Goal: Use online tool/utility: Utilize a website feature to perform a specific function

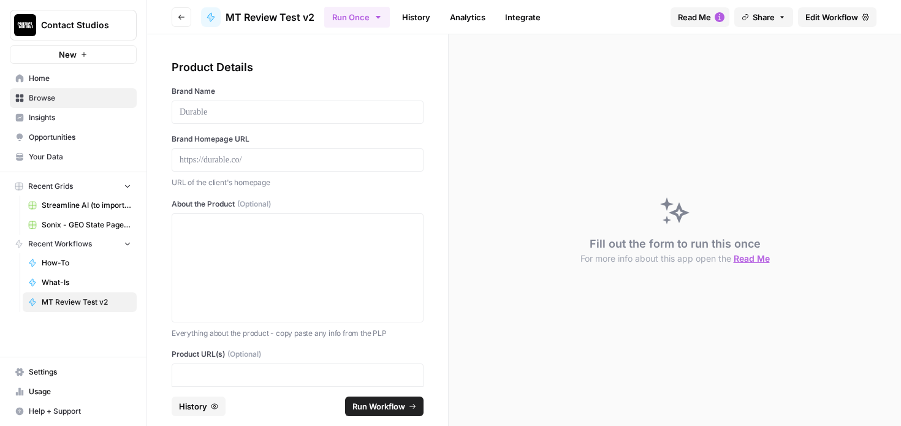
click at [47, 85] on link "Home" at bounding box center [73, 79] width 127 height 20
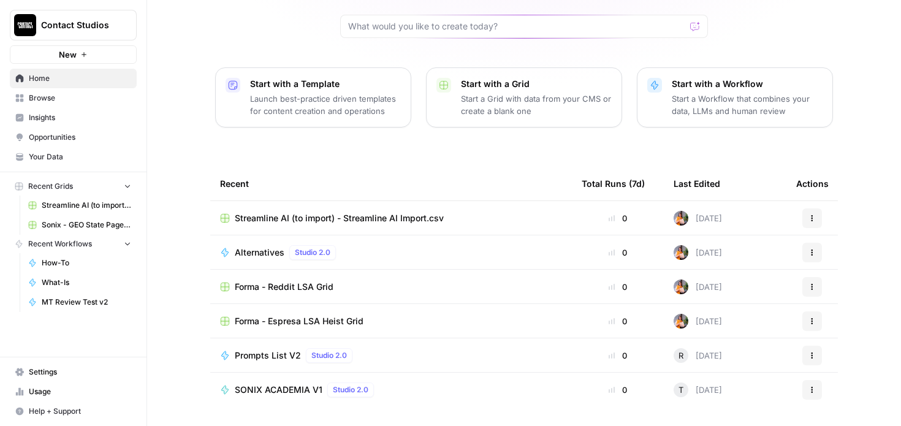
scroll to position [109, 0]
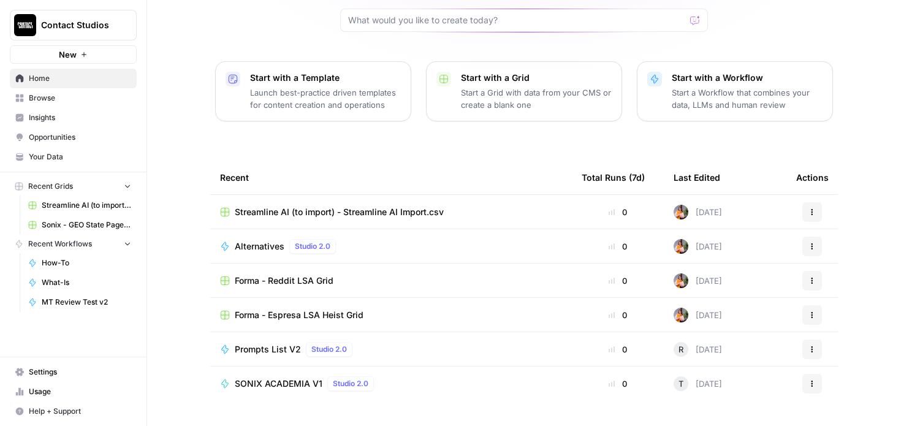
click at [46, 102] on span "Browse" at bounding box center [80, 98] width 102 height 11
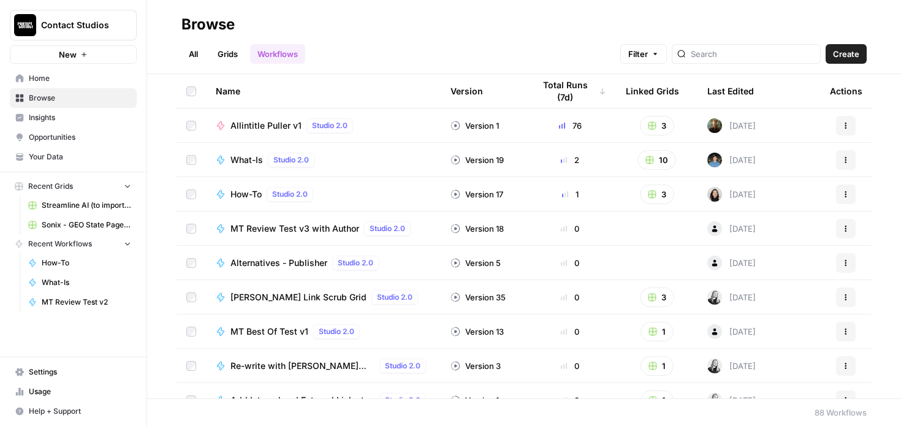
click at [336, 160] on div "What-Is Studio 2.0" at bounding box center [323, 160] width 215 height 15
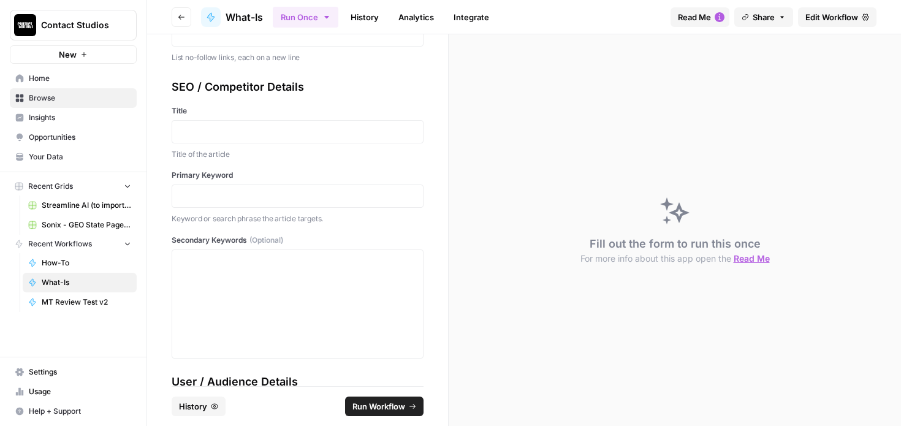
scroll to position [975, 0]
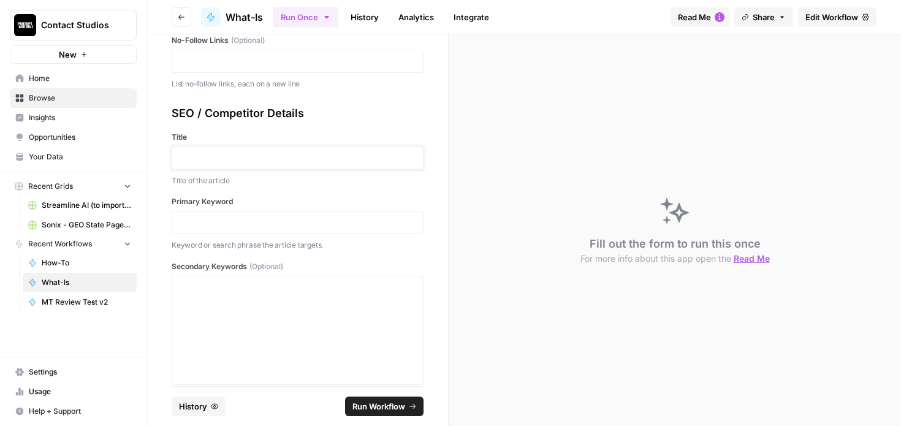
click at [226, 161] on p at bounding box center [298, 158] width 236 height 12
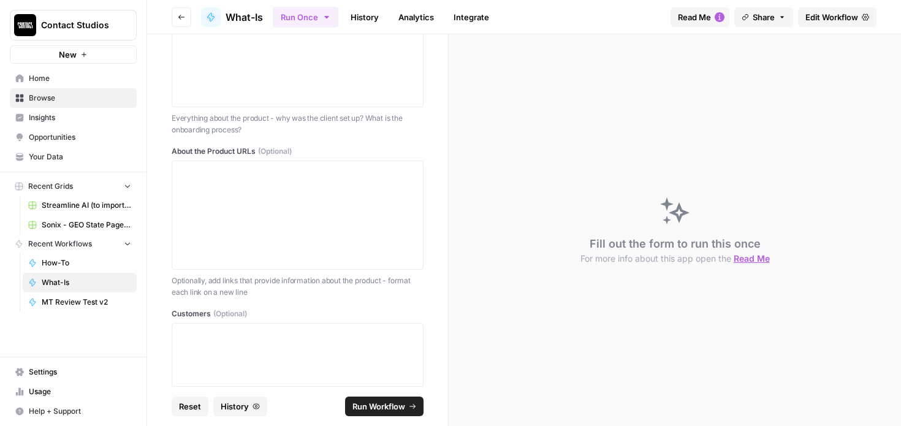
scroll to position [0, 0]
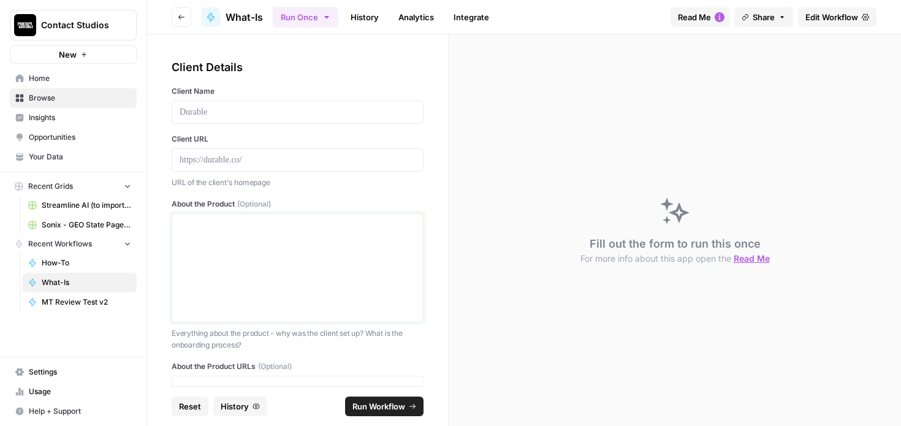
click at [229, 291] on div at bounding box center [298, 268] width 236 height 98
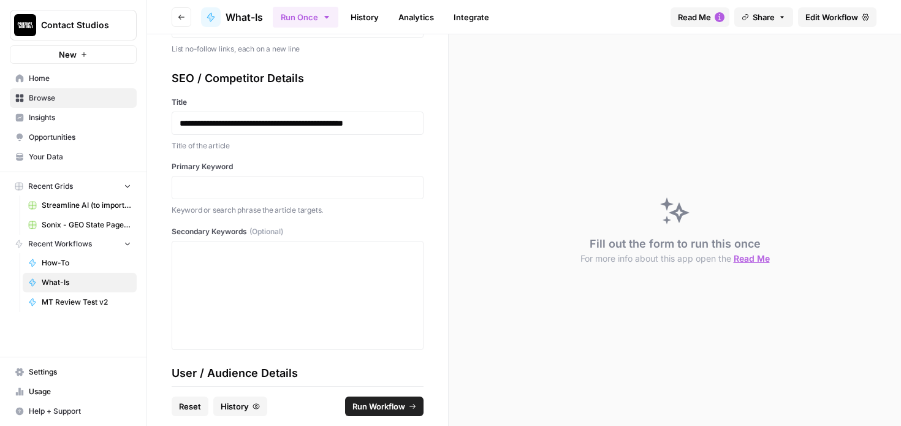
scroll to position [1014, 0]
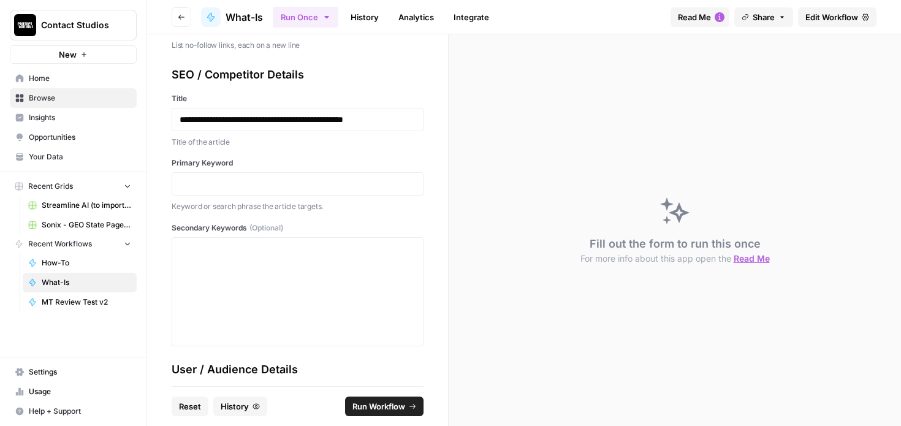
click at [219, 175] on div at bounding box center [298, 183] width 252 height 23
click at [221, 184] on p at bounding box center [298, 184] width 236 height 12
click at [223, 249] on p at bounding box center [298, 249] width 236 height 12
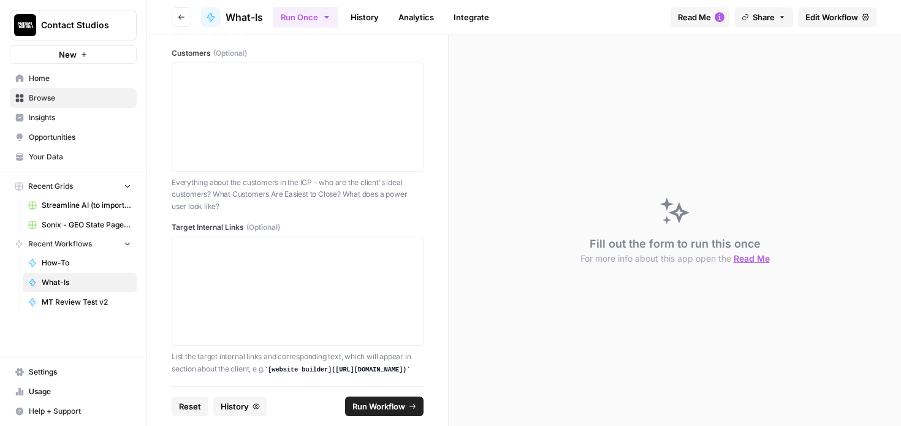
scroll to position [0, 0]
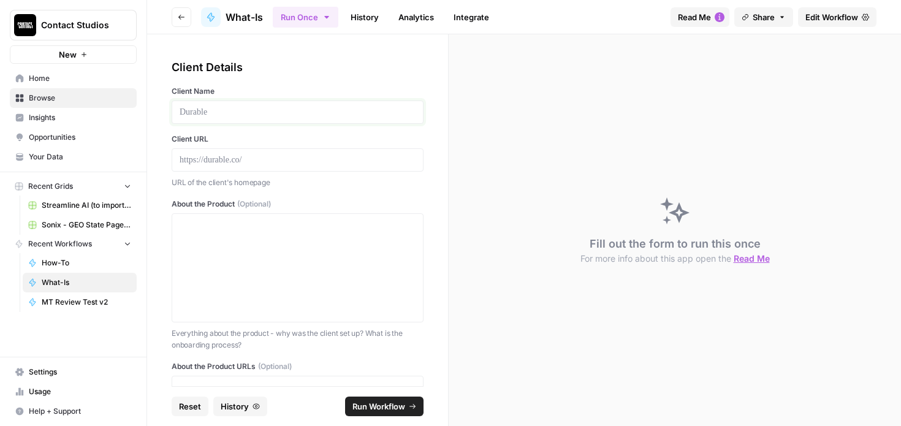
click at [213, 110] on p at bounding box center [298, 112] width 236 height 12
click at [210, 229] on p at bounding box center [298, 225] width 236 height 12
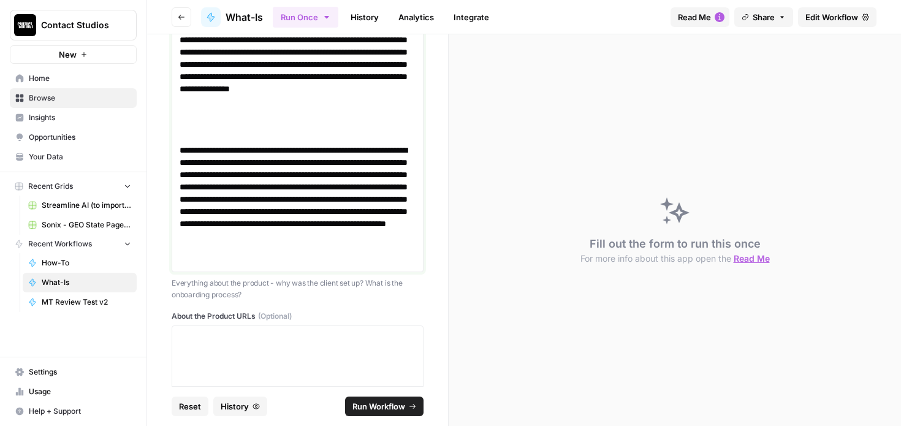
scroll to position [692, 0]
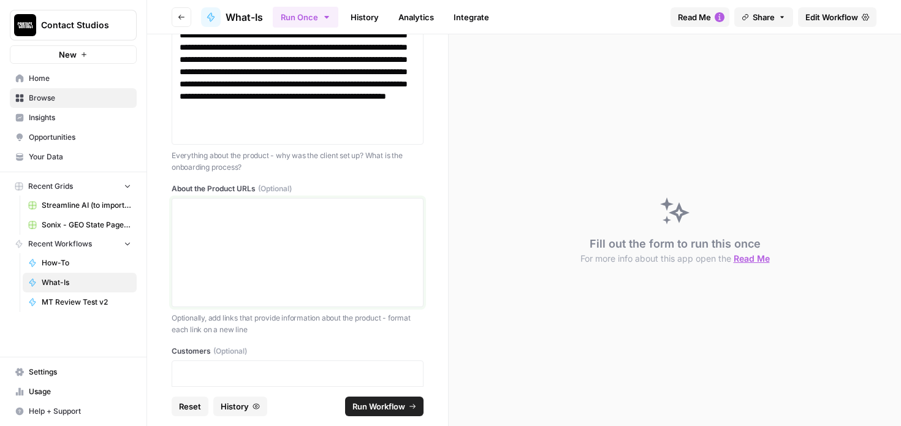
click at [242, 236] on div at bounding box center [298, 252] width 236 height 98
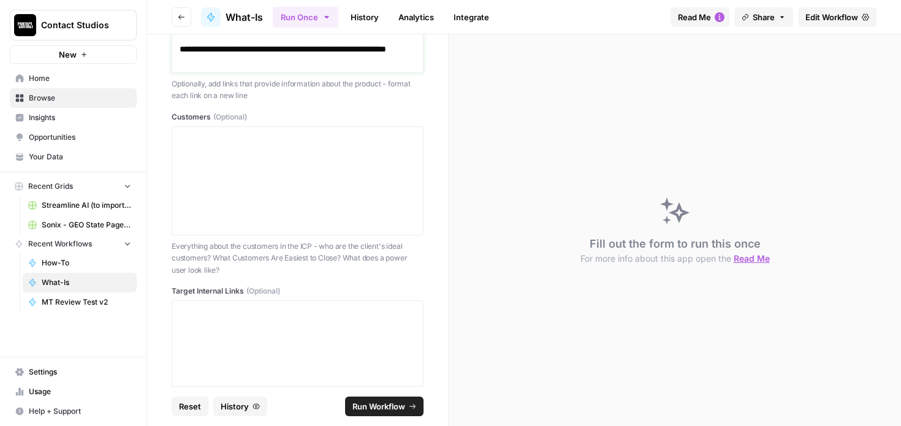
scroll to position [1015, 0]
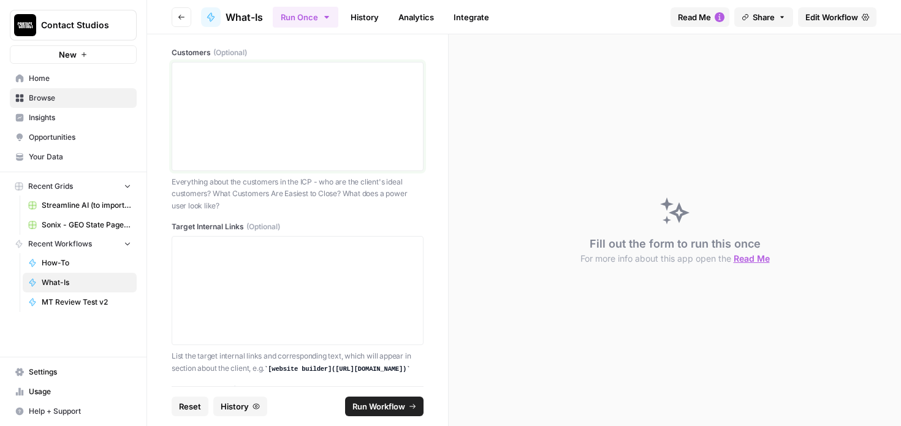
click at [242, 139] on div at bounding box center [298, 116] width 236 height 98
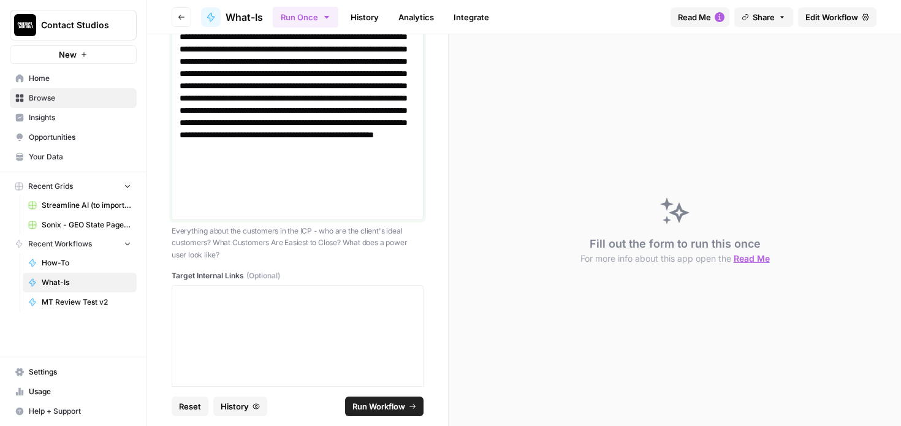
scroll to position [1197, 0]
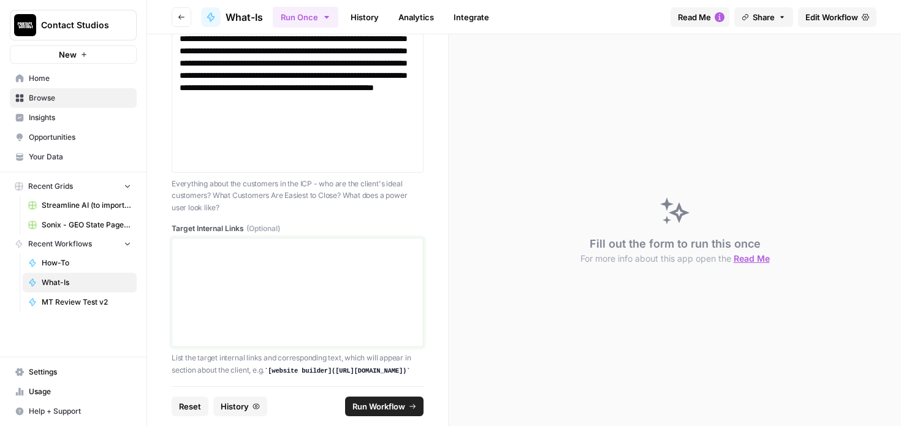
click at [219, 251] on p at bounding box center [298, 249] width 236 height 12
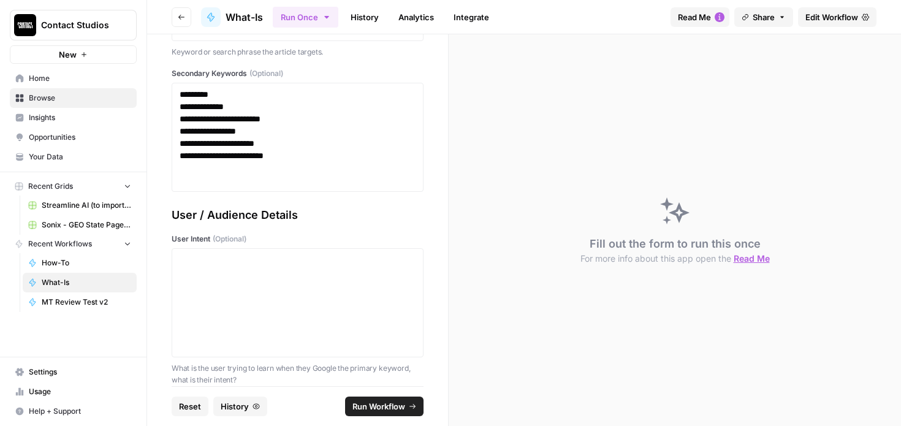
scroll to position [1945, 0]
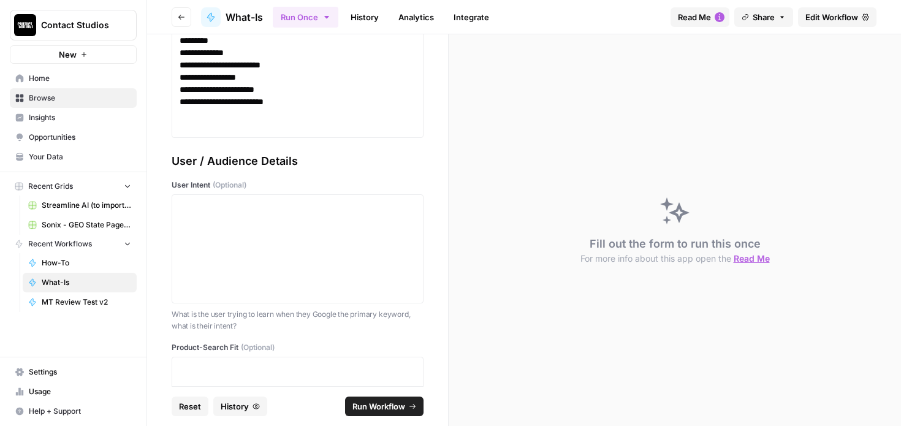
click at [325, 194] on div at bounding box center [298, 248] width 252 height 109
click at [319, 197] on div at bounding box center [298, 248] width 252 height 109
drag, startPoint x: 306, startPoint y: 263, endPoint x: 313, endPoint y: 253, distance: 12.3
click at [306, 263] on div at bounding box center [298, 249] width 236 height 98
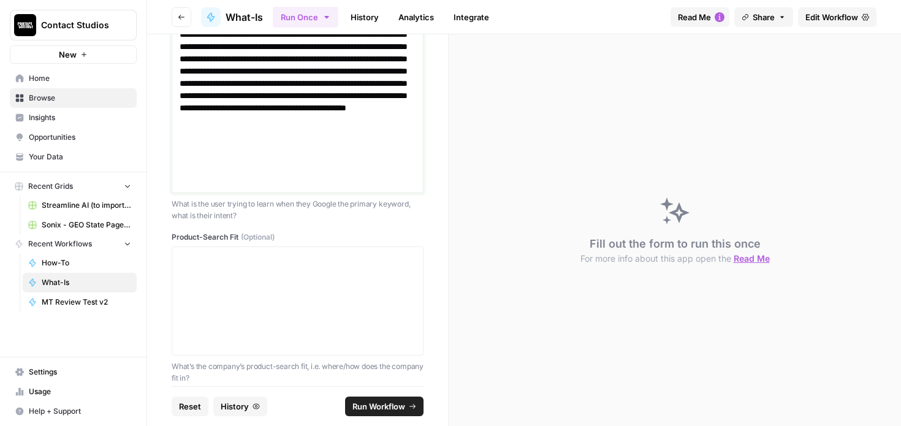
scroll to position [2227, 0]
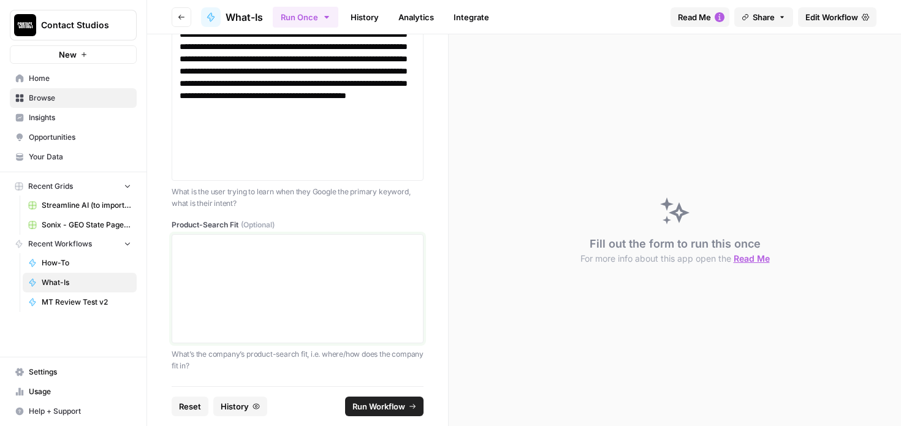
click at [310, 288] on div at bounding box center [298, 289] width 236 height 98
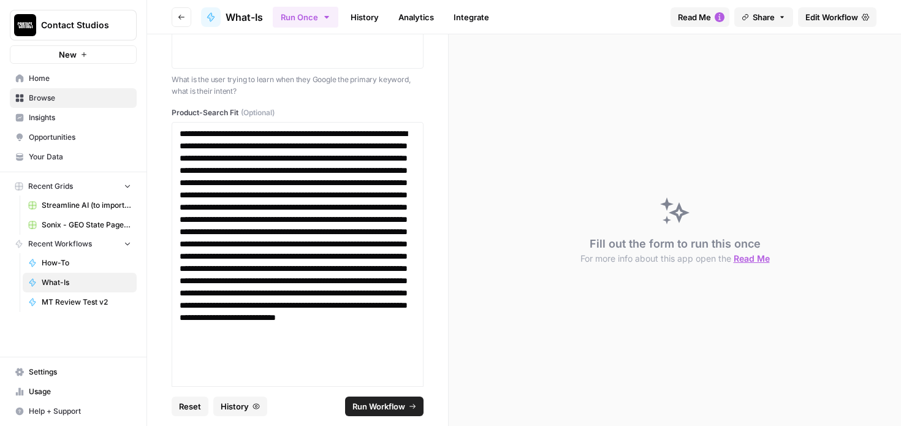
click at [398, 412] on button "Run Workflow" at bounding box center [384, 406] width 78 height 20
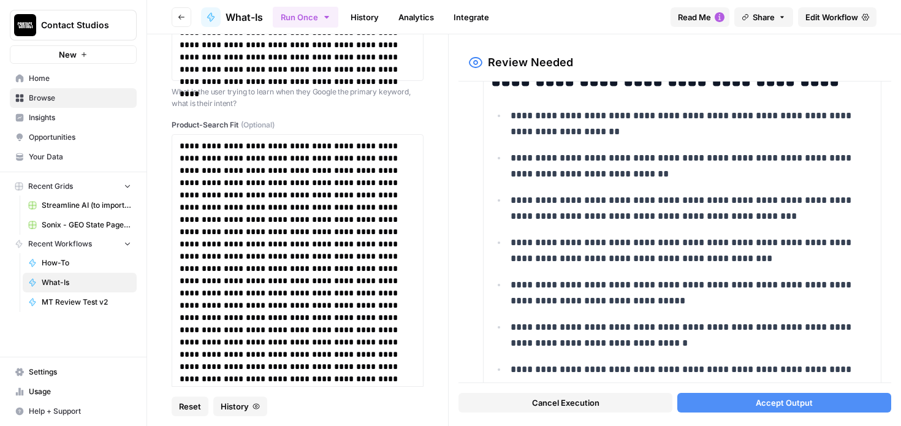
scroll to position [4767, 0]
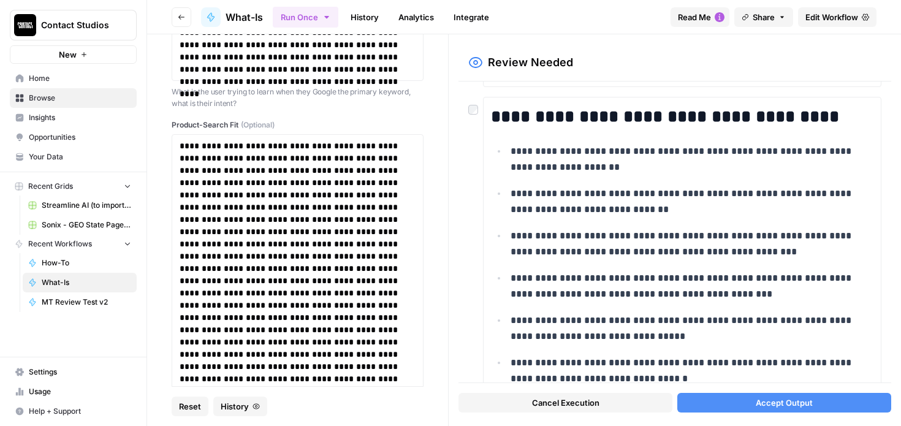
click at [828, 400] on button "Accept Output" at bounding box center [784, 403] width 214 height 20
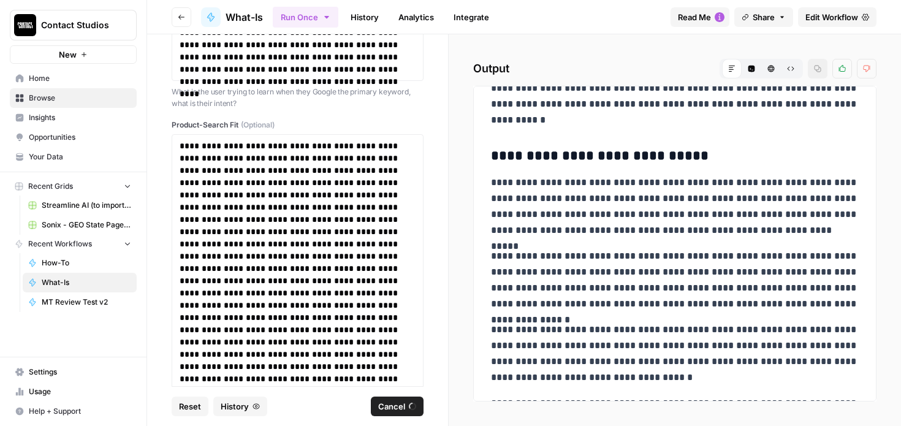
scroll to position [0, 0]
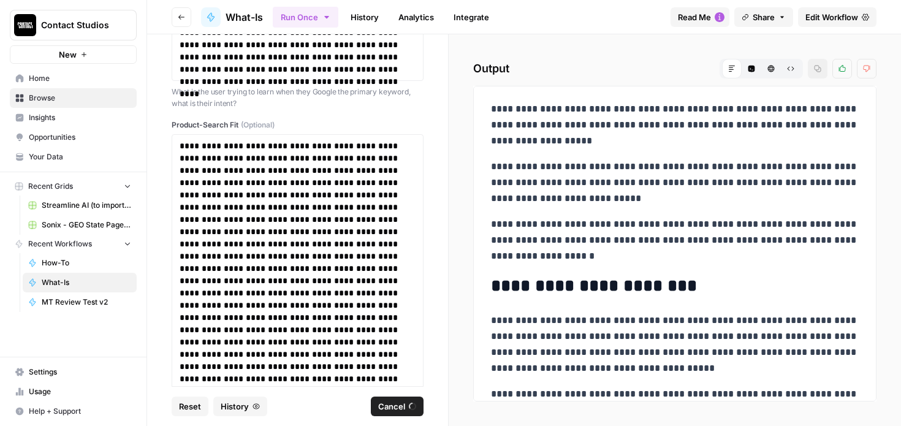
drag, startPoint x: 495, startPoint y: 111, endPoint x: 490, endPoint y: 108, distance: 6.3
click at [495, 111] on p "**********" at bounding box center [675, 125] width 368 height 48
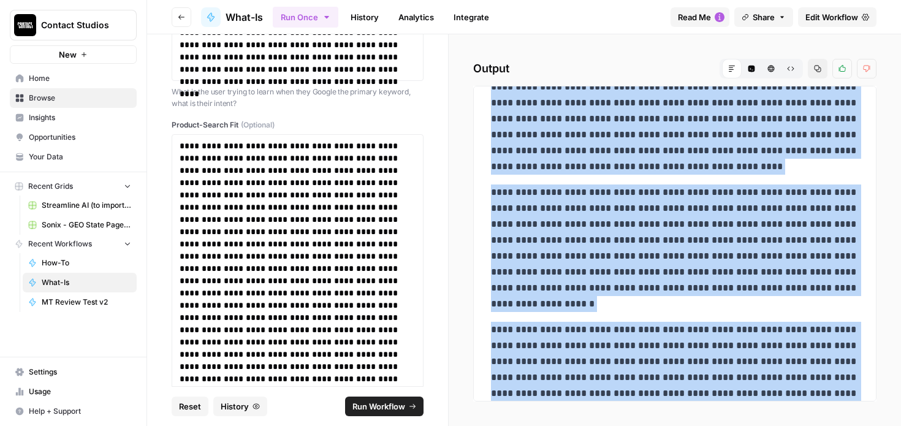
scroll to position [13739, 0]
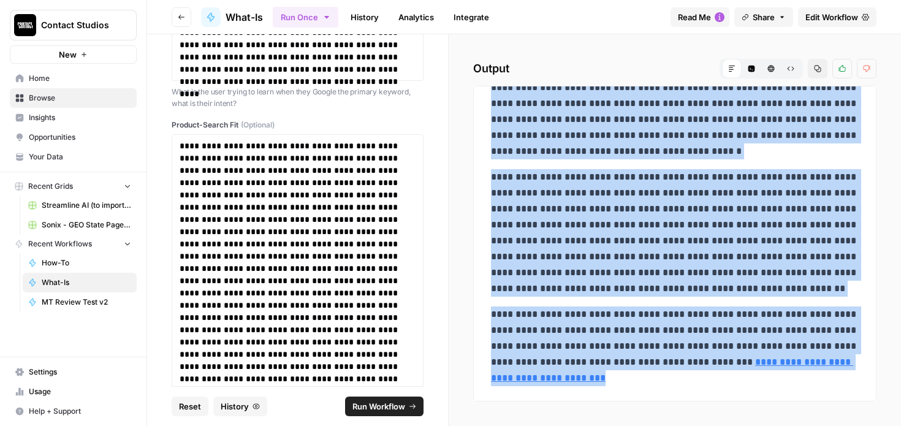
drag, startPoint x: 490, startPoint y: 108, endPoint x: 587, endPoint y: 488, distance: 392.7
click at [587, 425] on html "**********" at bounding box center [450, 213] width 901 height 426
copy div "**********"
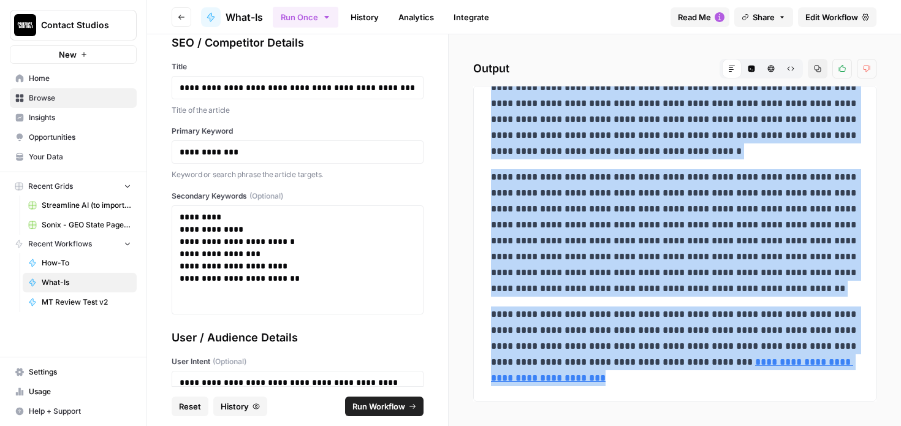
scroll to position [1758, 0]
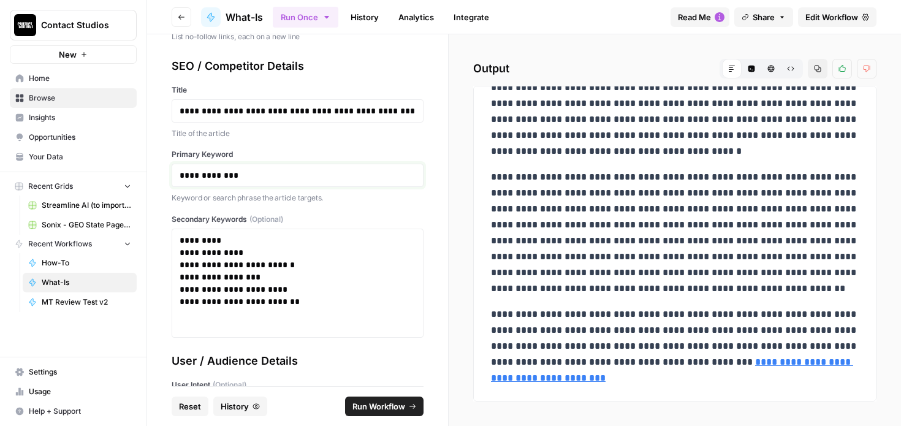
click at [225, 174] on link "**********" at bounding box center [209, 175] width 59 height 9
drag, startPoint x: 259, startPoint y: 177, endPoint x: 143, endPoint y: 179, distance: 115.8
click at [143, 179] on div "**********" at bounding box center [450, 213] width 901 height 426
copy link "**********"
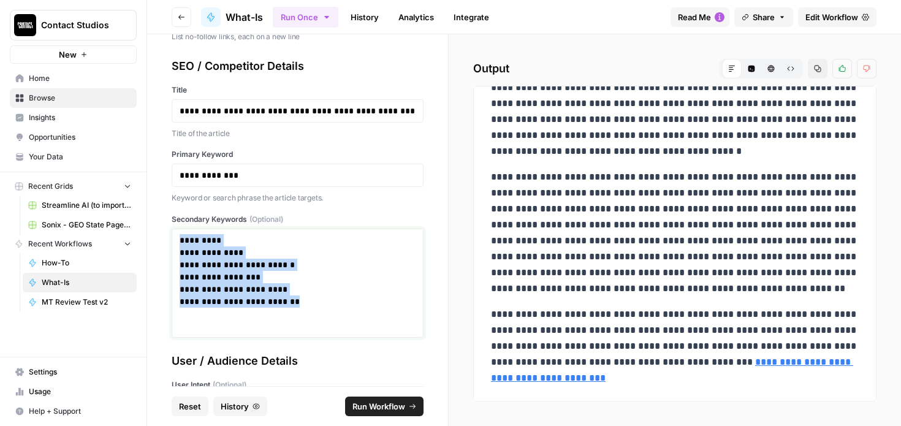
drag, startPoint x: 266, startPoint y: 292, endPoint x: 156, endPoint y: 232, distance: 125.0
click at [156, 231] on div "**********" at bounding box center [297, 210] width 301 height 352
copy div "**********"
